Goal: Transaction & Acquisition: Subscribe to service/newsletter

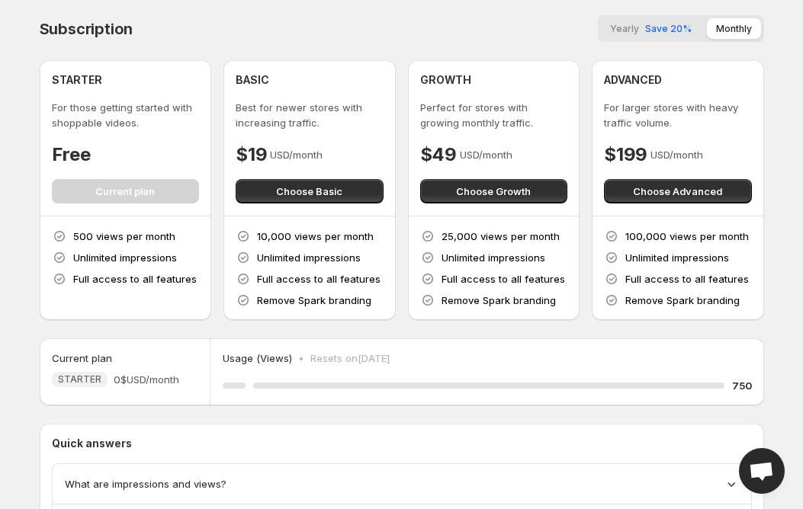
click at [401, 280] on div "STARTER For those getting started with shoppable videos. Free Current plan 500 …" at bounding box center [402, 190] width 724 height 260
click at [172, 197] on div "STARTER For those getting started with shoppable videos. Free Current plan" at bounding box center [126, 137] width 148 height 131
click at [688, 34] on button "Yearly Save 20%" at bounding box center [651, 28] width 100 height 21
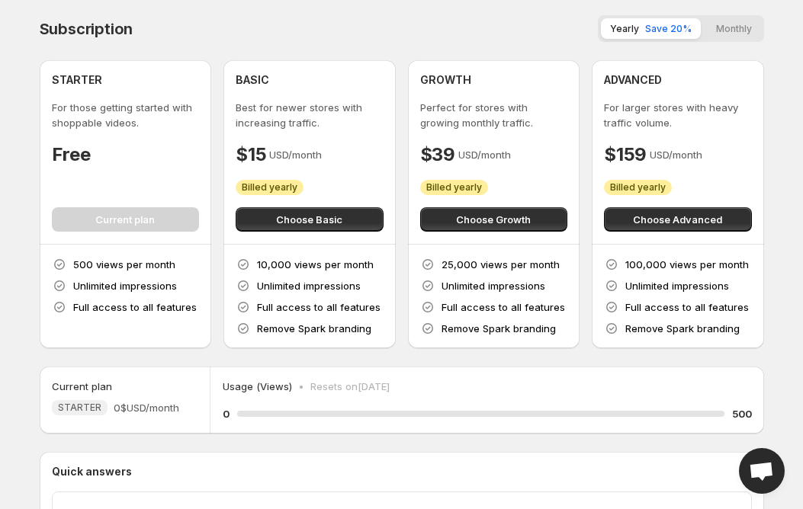
click at [737, 29] on button "Monthly" at bounding box center [734, 28] width 54 height 21
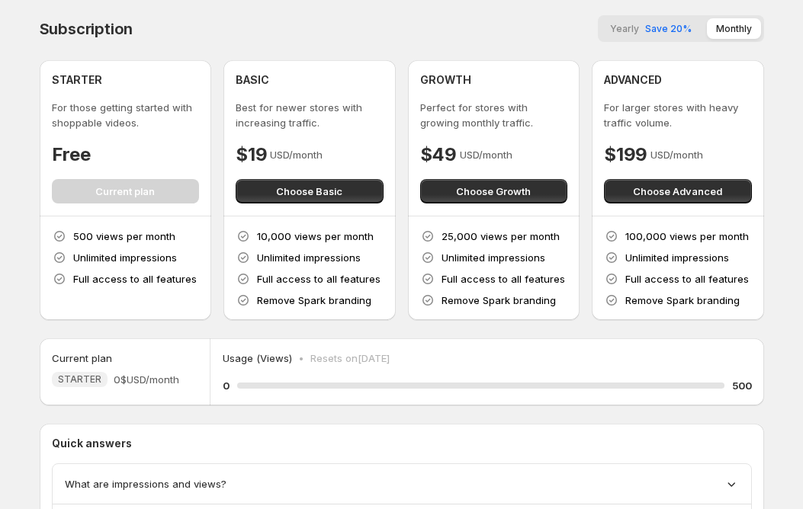
scroll to position [132, 0]
